Goal: Navigation & Orientation: Understand site structure

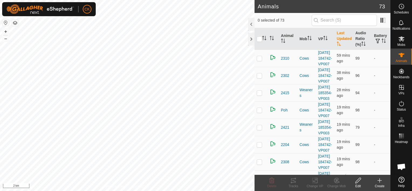
click at [340, 38] on th "Last Updated" at bounding box center [343, 39] width 19 height 22
click at [402, 8] on icon at bounding box center [401, 6] width 6 height 6
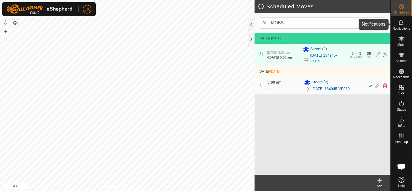
click at [401, 22] on icon at bounding box center [401, 22] width 6 height 6
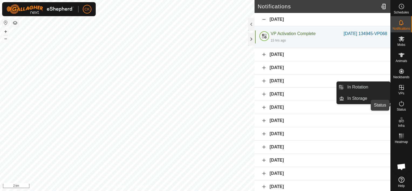
click at [402, 105] on icon at bounding box center [401, 103] width 6 height 6
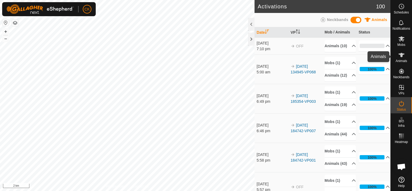
click at [400, 54] on icon at bounding box center [401, 55] width 6 height 4
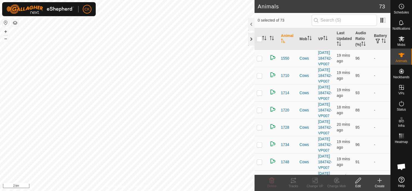
click at [252, 39] on div at bounding box center [251, 39] width 6 height 13
